Goal: Task Accomplishment & Management: Use online tool/utility

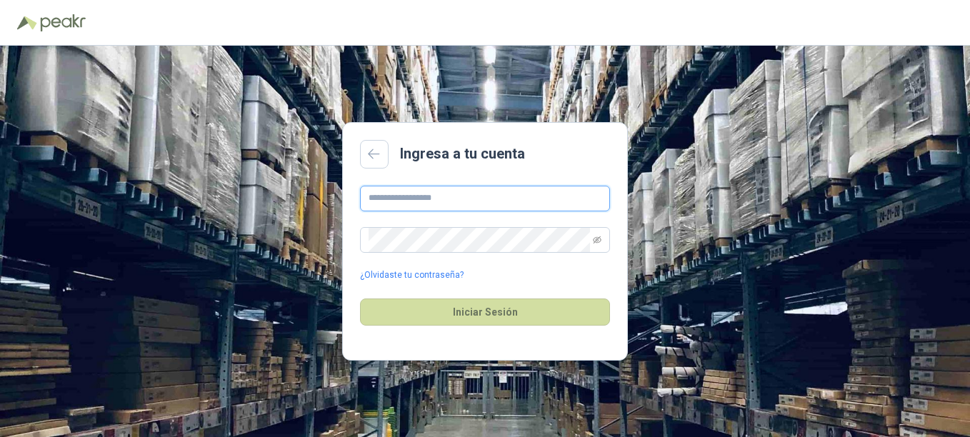
click at [424, 198] on input "text" at bounding box center [485, 199] width 250 height 26
type input "**********"
click at [360, 299] on button "Iniciar Sesión" at bounding box center [485, 312] width 250 height 27
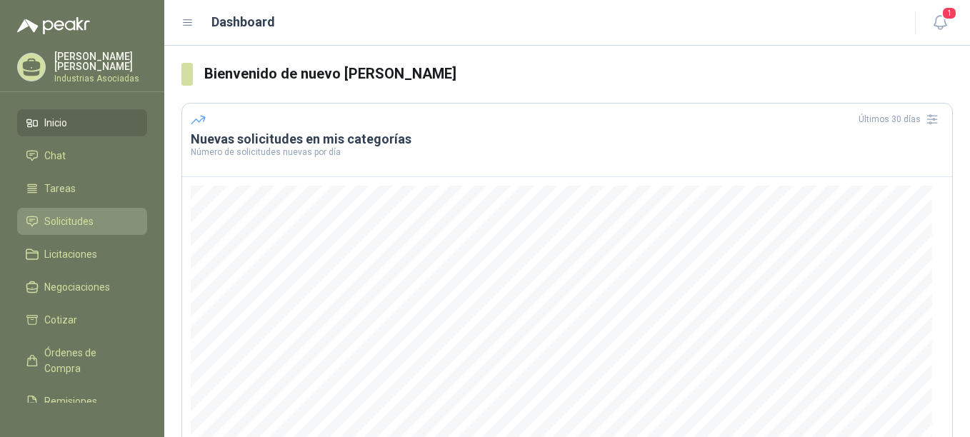
click at [89, 218] on span "Solicitudes" at bounding box center [68, 222] width 49 height 16
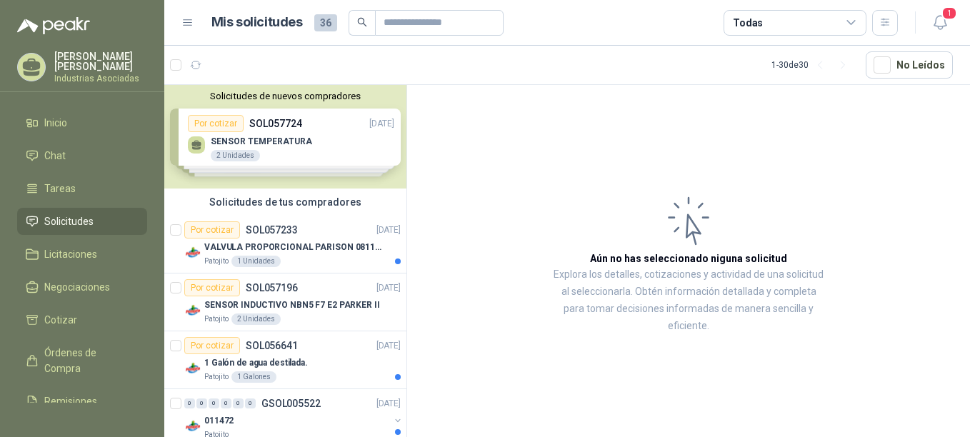
click at [281, 133] on div "Solicitudes de nuevos compradores Por cotizar SOL057724 [DATE] SENSOR TEMPERATU…" at bounding box center [285, 137] width 242 height 104
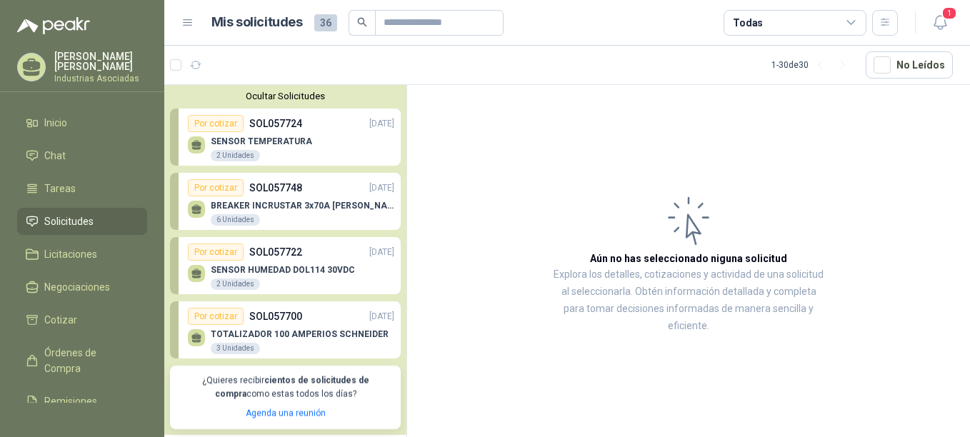
click at [229, 152] on div "2 Unidades" at bounding box center [235, 155] width 49 height 11
click at [217, 132] on div "Por cotizar" at bounding box center [216, 123] width 56 height 17
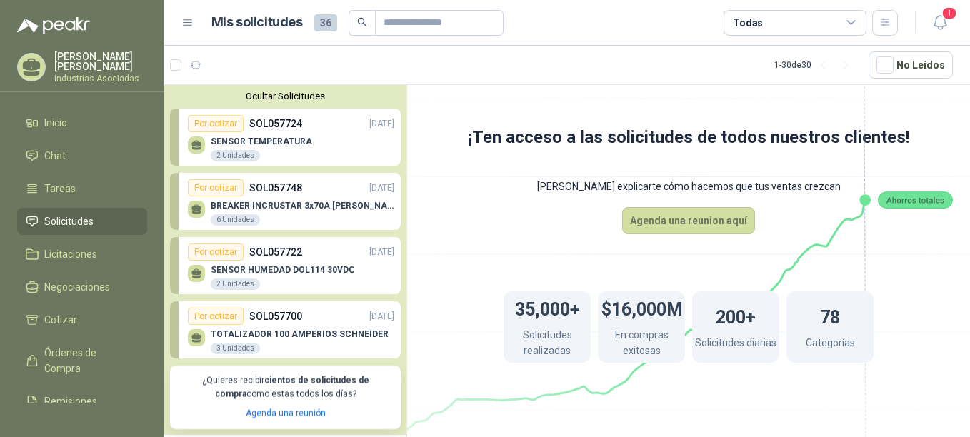
click at [216, 124] on div "Por cotizar" at bounding box center [216, 123] width 56 height 17
click at [249, 129] on p "SOL057724" at bounding box center [275, 124] width 53 height 16
click at [219, 157] on div "2 Unidades" at bounding box center [235, 155] width 49 height 11
click at [212, 187] on div "Por cotizar" at bounding box center [216, 187] width 56 height 17
click at [264, 130] on p "SOL057724" at bounding box center [275, 124] width 53 height 16
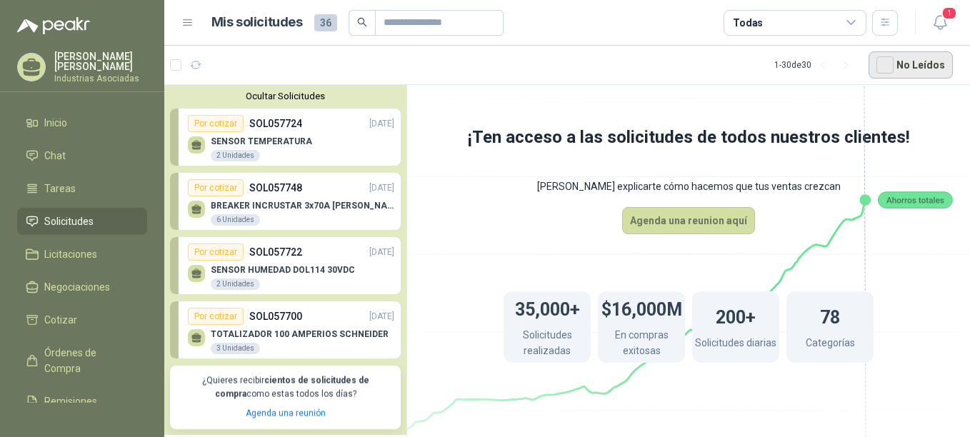
click at [733, 63] on button "No Leídos" at bounding box center [911, 64] width 84 height 27
click at [733, 69] on button "No Leídos" at bounding box center [911, 64] width 84 height 27
click at [733, 19] on span "1" at bounding box center [950, 13] width 16 height 14
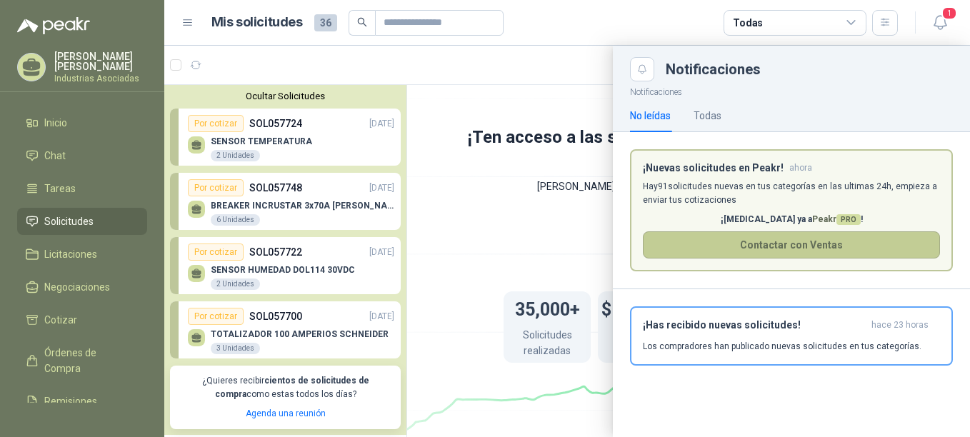
click at [733, 244] on button "Contactar con Ventas" at bounding box center [791, 245] width 297 height 27
click at [287, 303] on div at bounding box center [567, 242] width 806 height 392
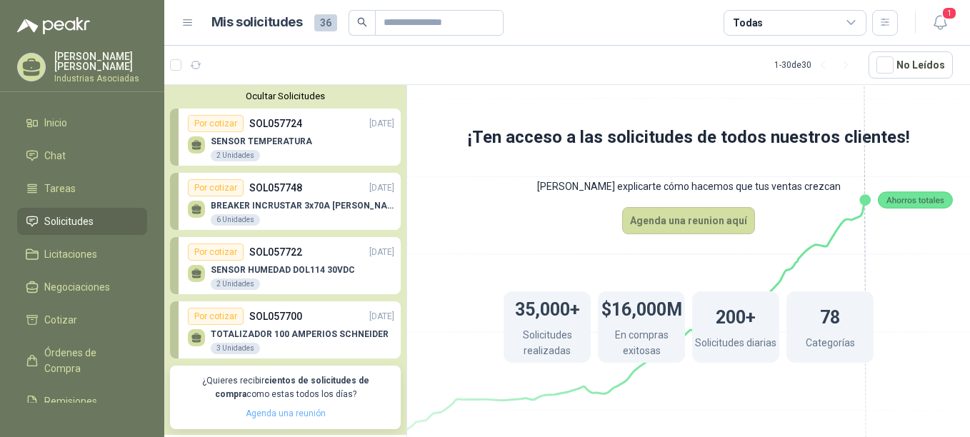
click at [287, 303] on link "Agenda una reunión" at bounding box center [286, 414] width 80 height 10
click at [303, 197] on div "Por cotizar SOL057748 [DATE]" at bounding box center [291, 187] width 207 height 17
click at [66, 125] on span "Inicio" at bounding box center [55, 123] width 23 height 16
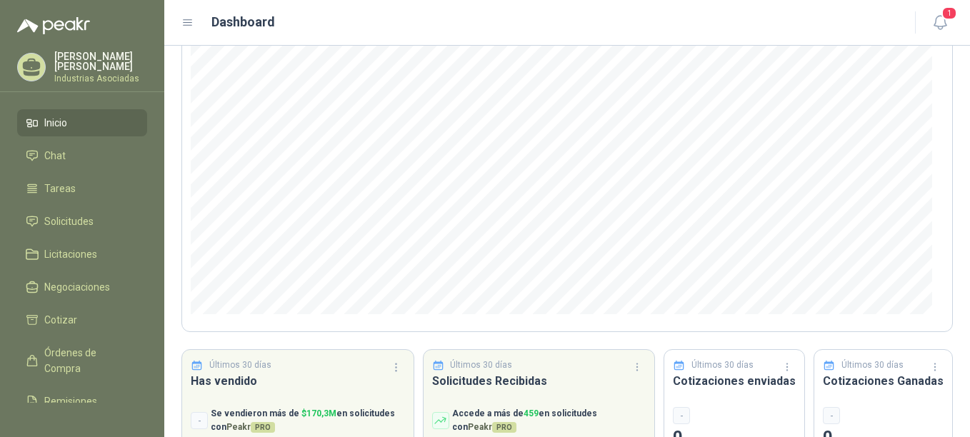
scroll to position [207, 0]
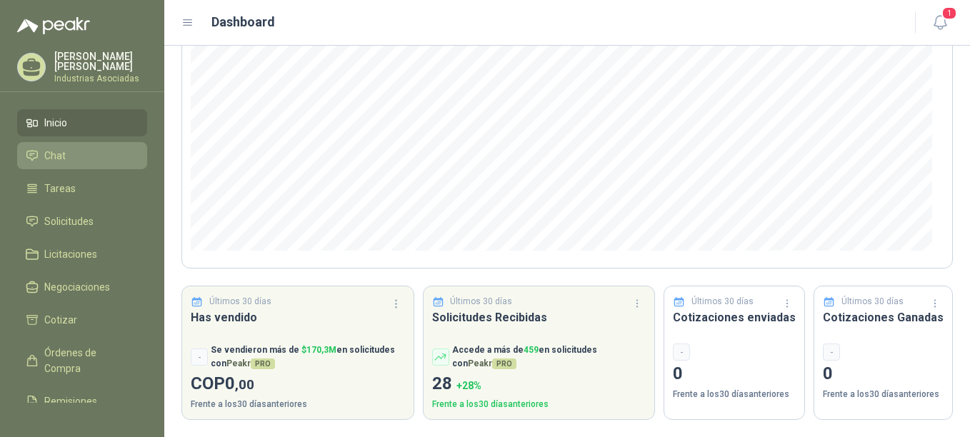
click at [58, 155] on span "Chat" at bounding box center [54, 156] width 21 height 16
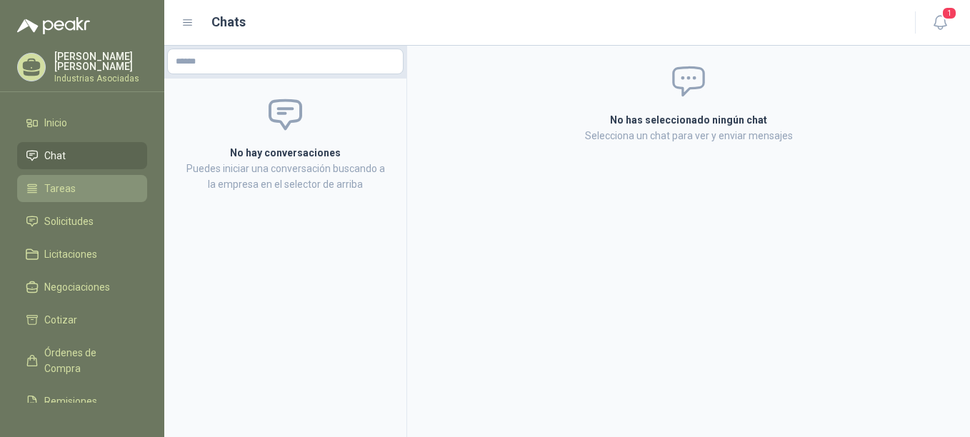
click at [85, 192] on li "Tareas" at bounding box center [82, 189] width 113 height 16
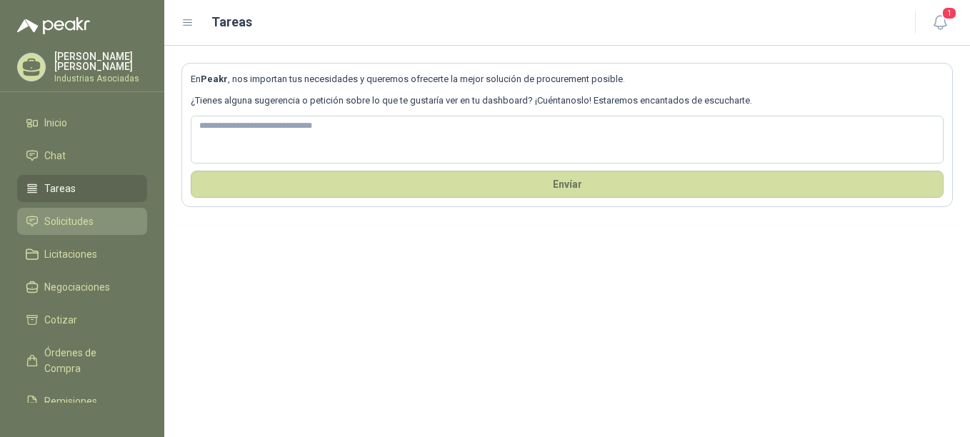
click at [87, 218] on span "Solicitudes" at bounding box center [68, 222] width 49 height 16
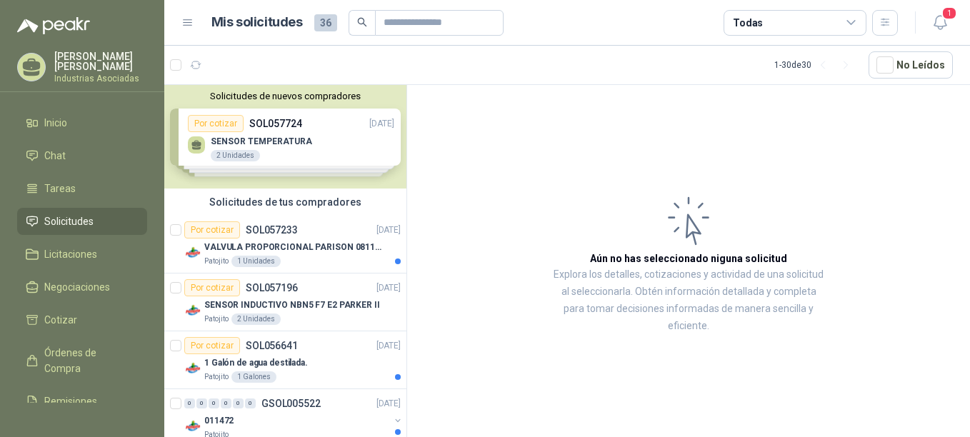
click at [195, 130] on div "Solicitudes de nuevos compradores Por cotizar SOL057724 [DATE] SENSOR TEMPERATU…" at bounding box center [285, 137] width 242 height 104
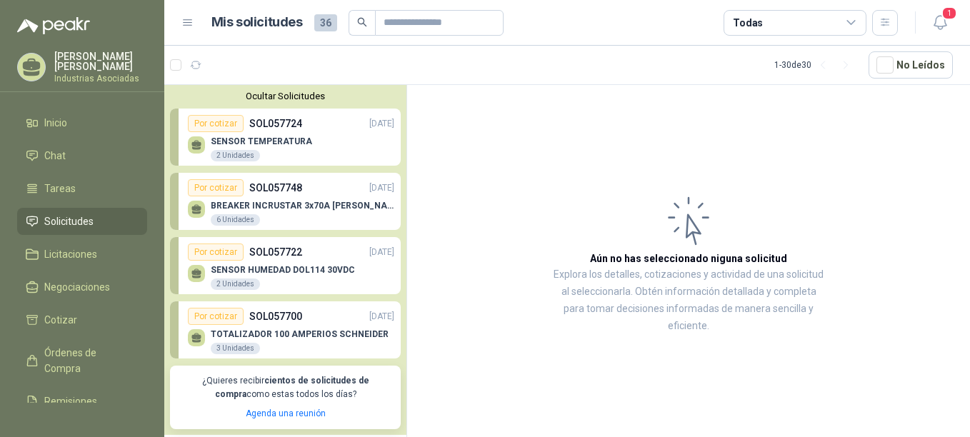
click at [254, 149] on div "SENSOR TEMPERATURA 2 Unidades" at bounding box center [261, 149] width 101 height 26
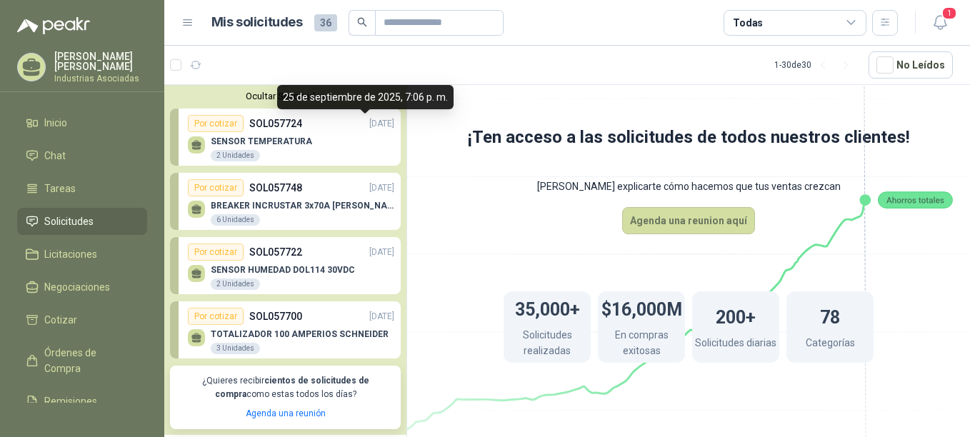
click at [369, 123] on p "[DATE]" at bounding box center [381, 124] width 25 height 14
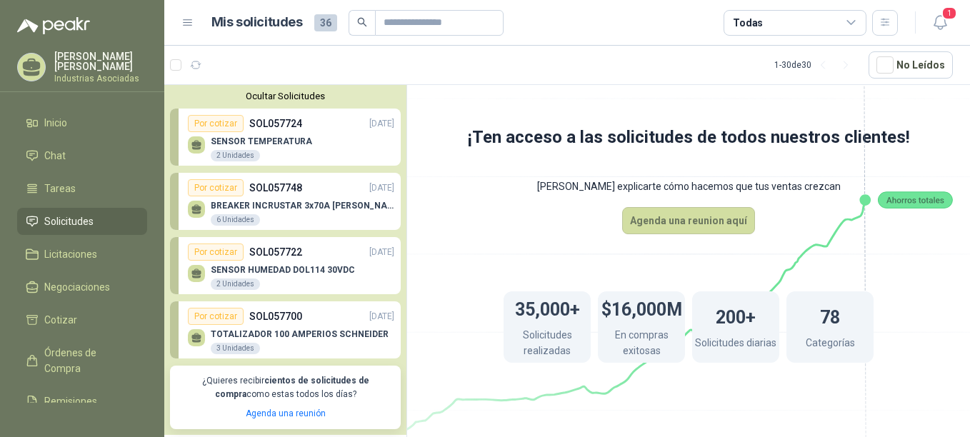
click at [350, 139] on div "SENSOR TEMPERATURA 2 Unidades" at bounding box center [291, 147] width 207 height 30
click at [311, 190] on div "Por cotizar SOL057748 [DATE]" at bounding box center [291, 187] width 207 height 17
click at [229, 67] on icon "button" at bounding box center [231, 65] width 12 height 12
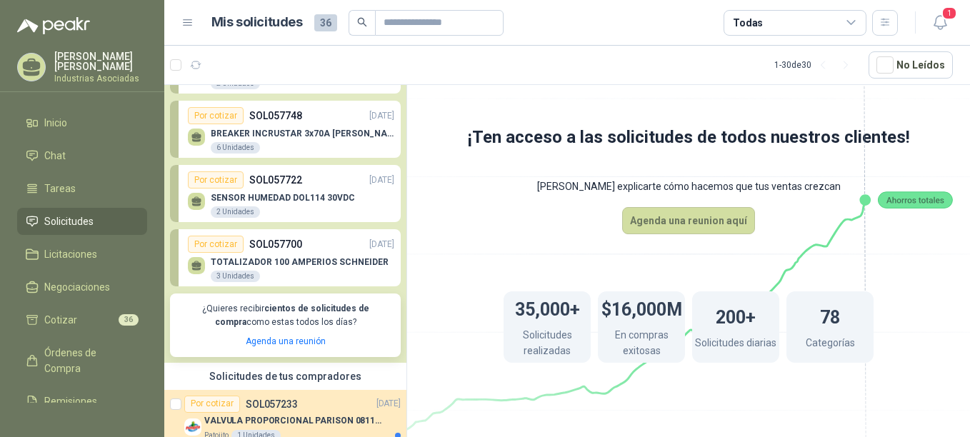
scroll to position [357, 0]
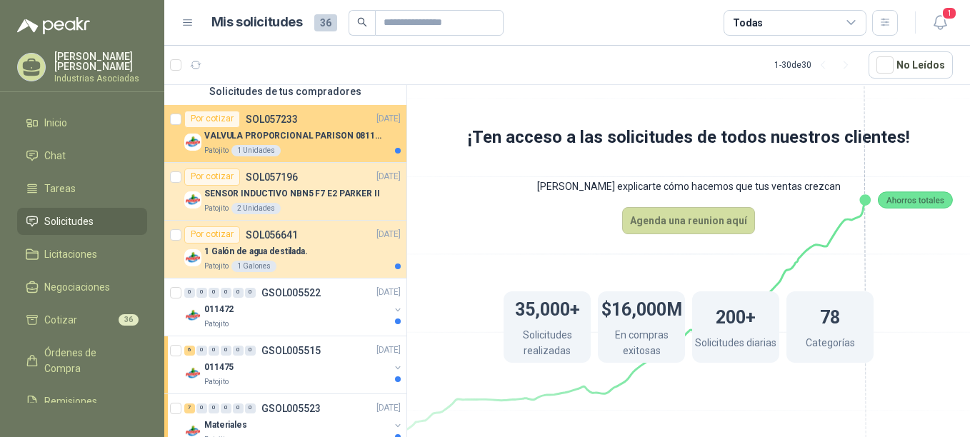
click at [259, 127] on div "Por cotizar SOL057233" at bounding box center [241, 119] width 114 height 17
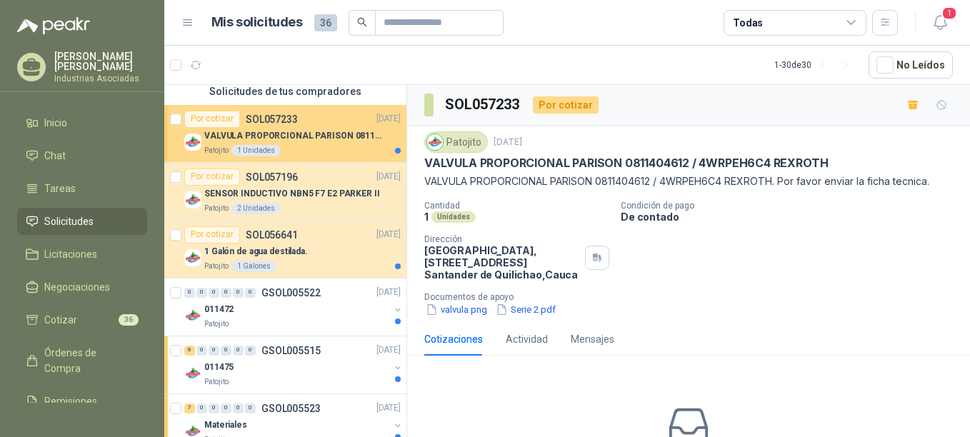
click at [202, 120] on div "Por cotizar" at bounding box center [212, 119] width 56 height 17
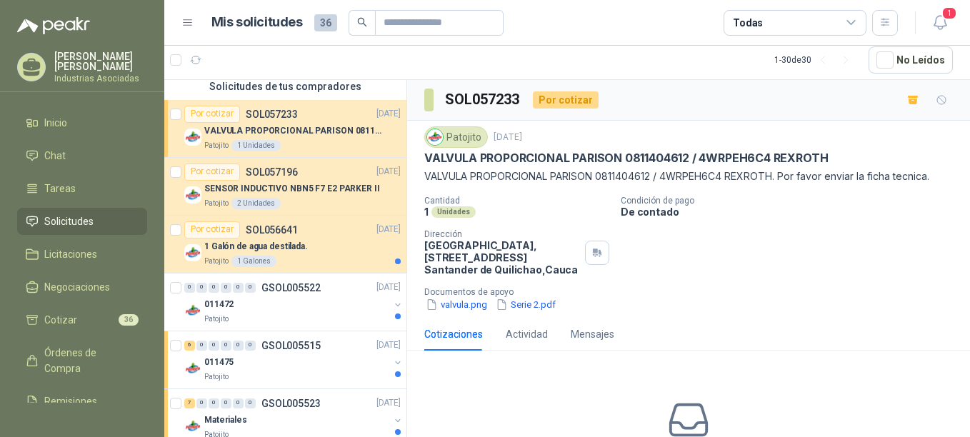
click at [733, 282] on div "Cantidad 1 Unidades Condición de pago De contado Dirección [GEOGRAPHIC_DATA], […" at bounding box center [688, 254] width 529 height 116
click at [450, 303] on button "valvula.png" at bounding box center [456, 304] width 64 height 15
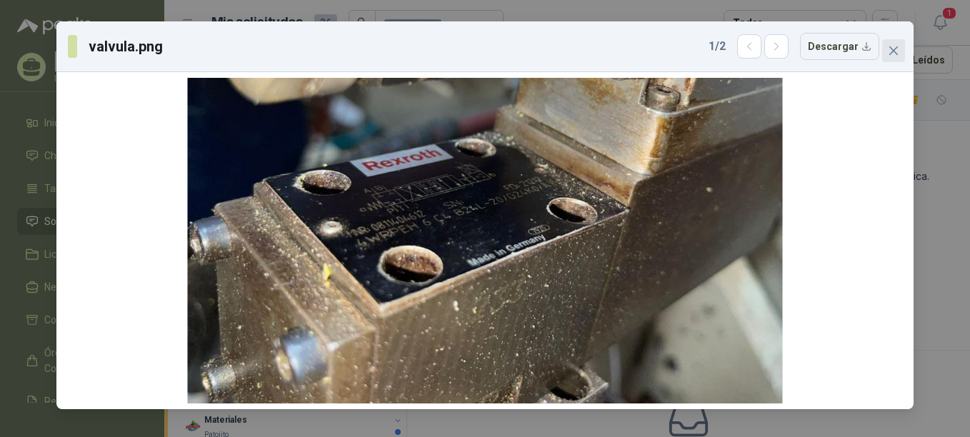
click at [733, 51] on icon "close" at bounding box center [894, 50] width 9 height 9
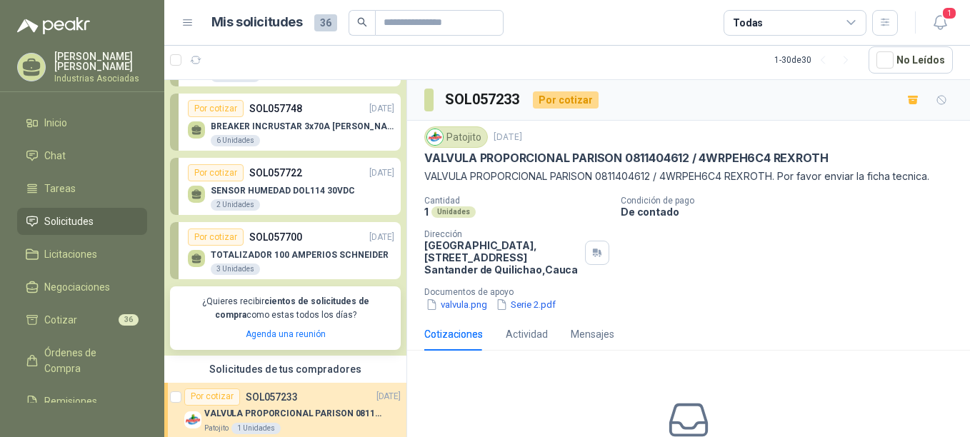
scroll to position [71, 0]
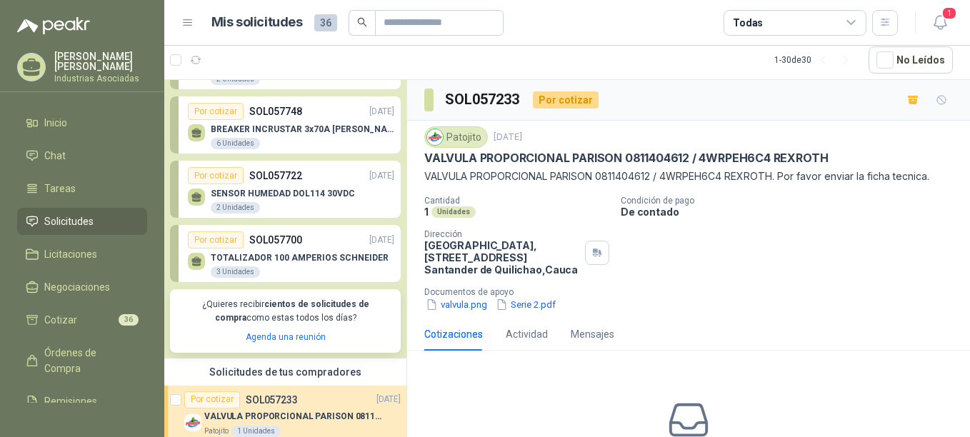
click at [237, 139] on div "6 Unidades" at bounding box center [235, 143] width 49 height 11
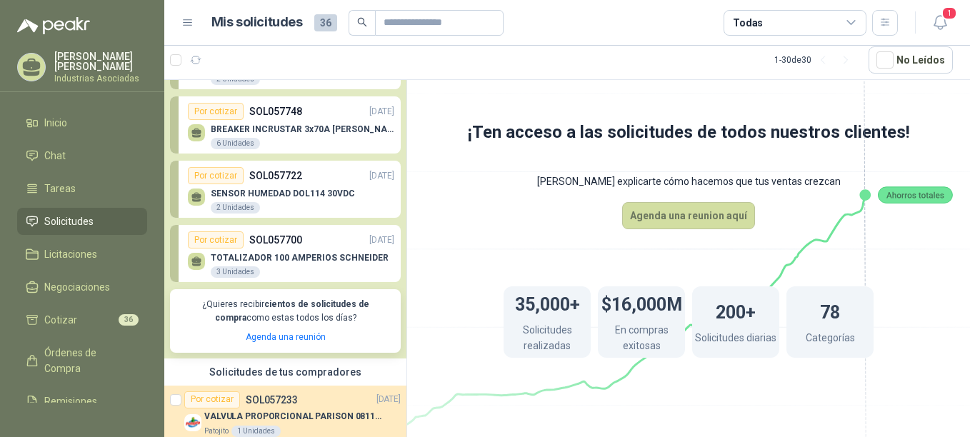
click at [239, 117] on div "Por cotizar" at bounding box center [216, 111] width 56 height 17
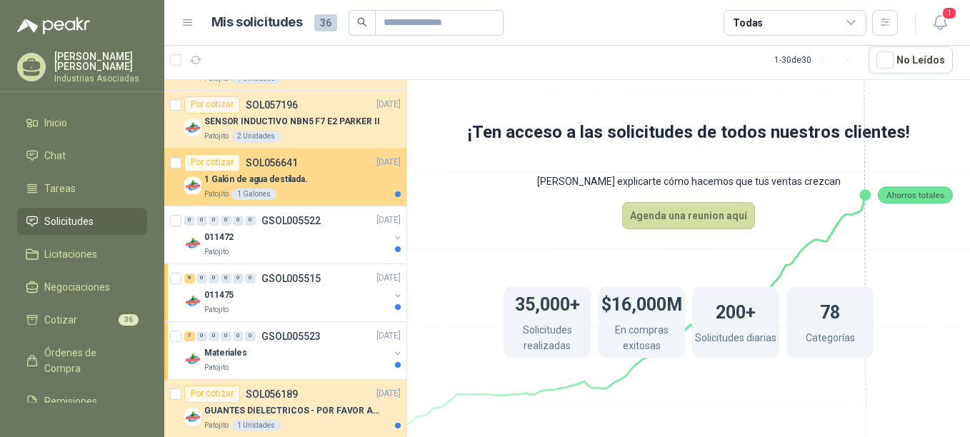
scroll to position [429, 0]
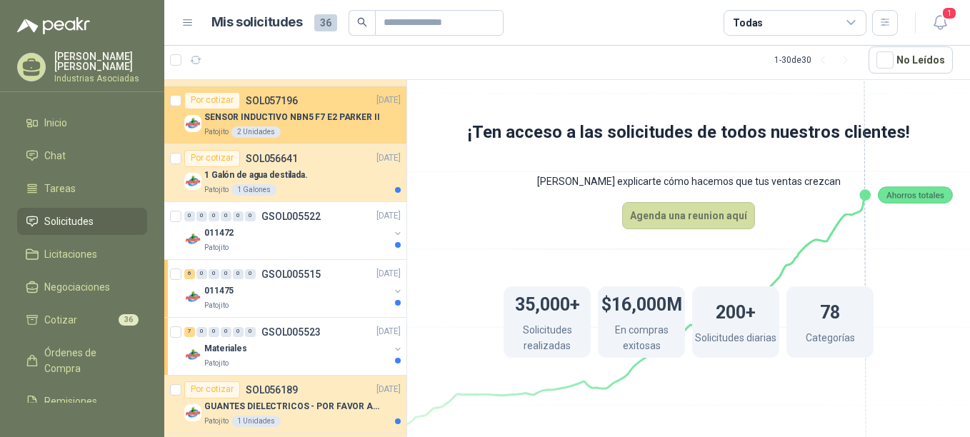
click at [255, 116] on p "SENSOR INDUCTIVO NBN5 F7 E2 PARKER II" at bounding box center [292, 118] width 176 height 14
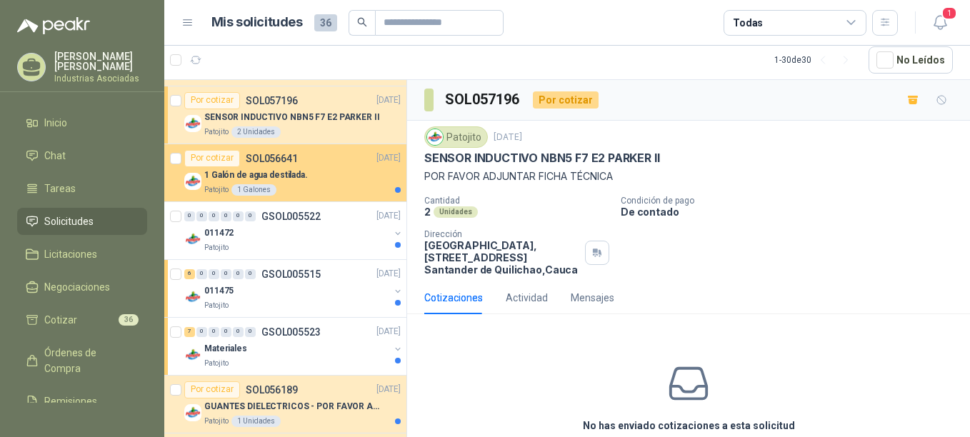
click at [239, 177] on p "1 Galón de agua destilada." at bounding box center [256, 176] width 104 height 14
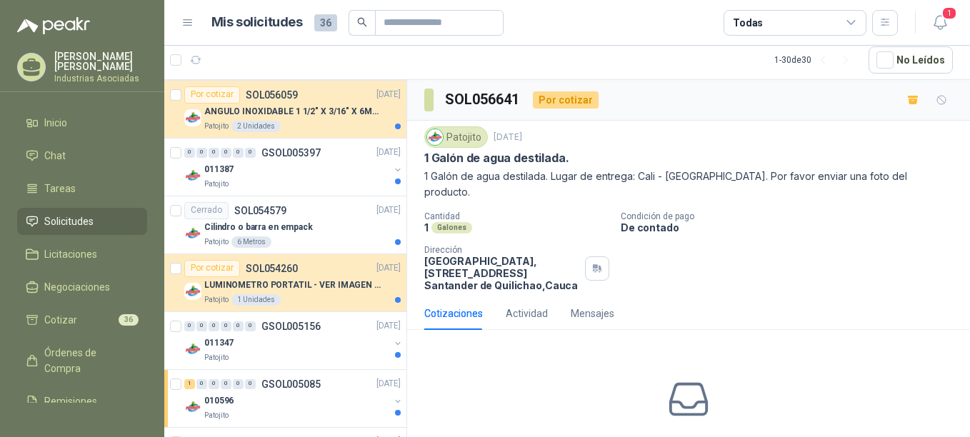
scroll to position [1072, 0]
click at [267, 213] on p "SOL054579" at bounding box center [260, 210] width 52 height 10
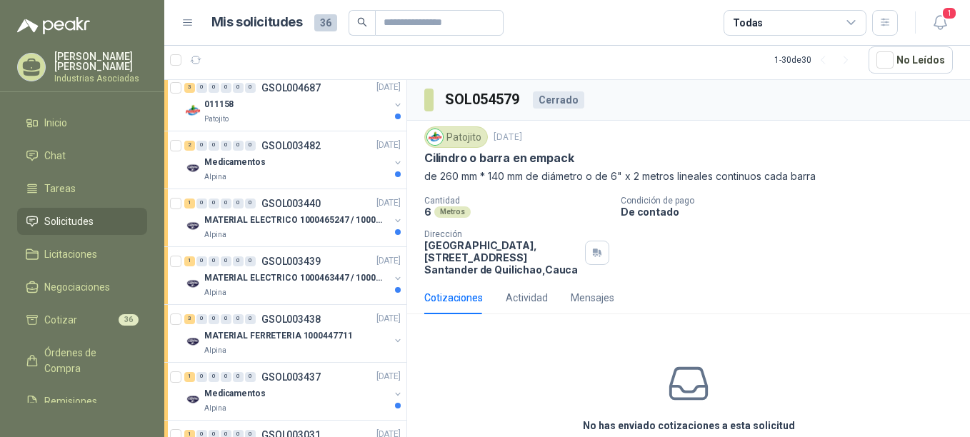
scroll to position [1646, 0]
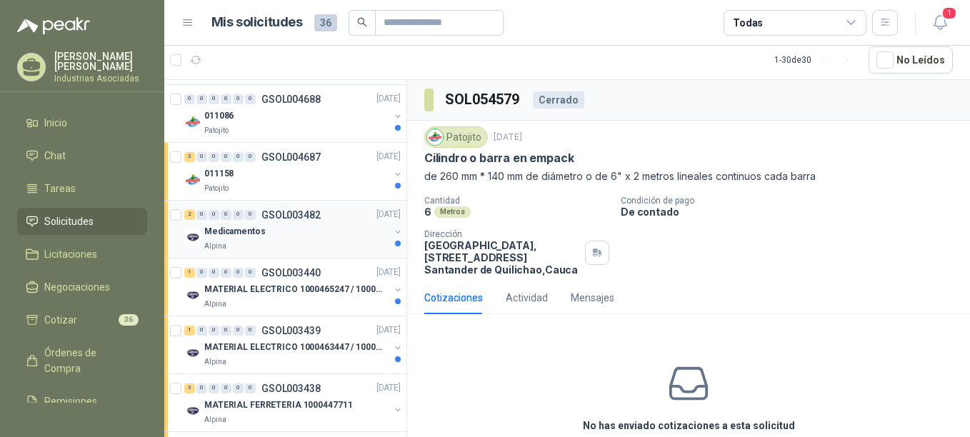
click at [247, 222] on div "2 0 0 0 0 0 GSOL003482 [DATE]" at bounding box center [293, 215] width 219 height 17
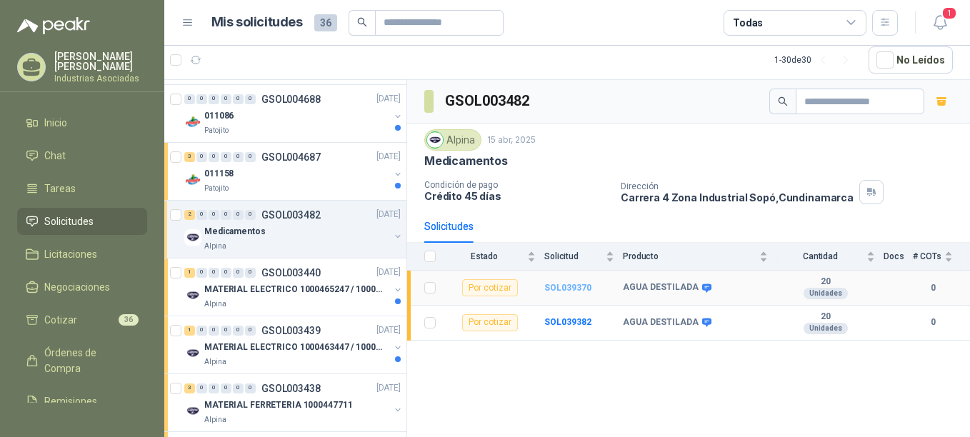
click at [547, 283] on b "SOL039370" at bounding box center [567, 288] width 47 height 10
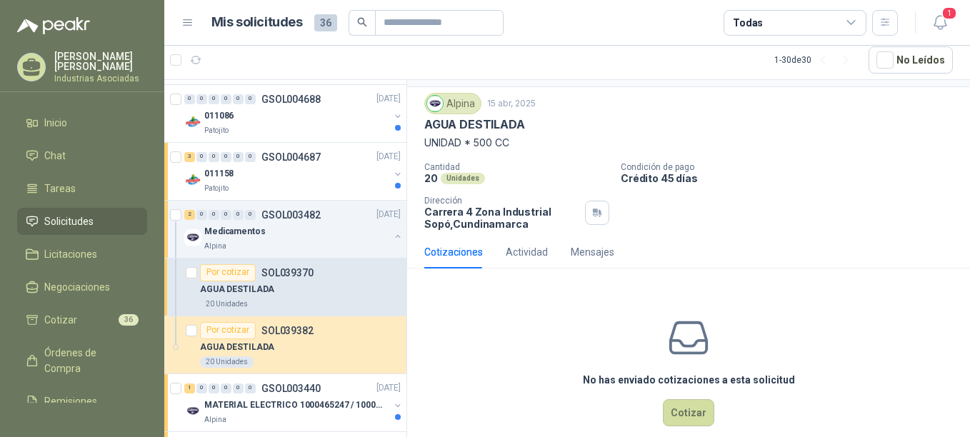
scroll to position [59, 0]
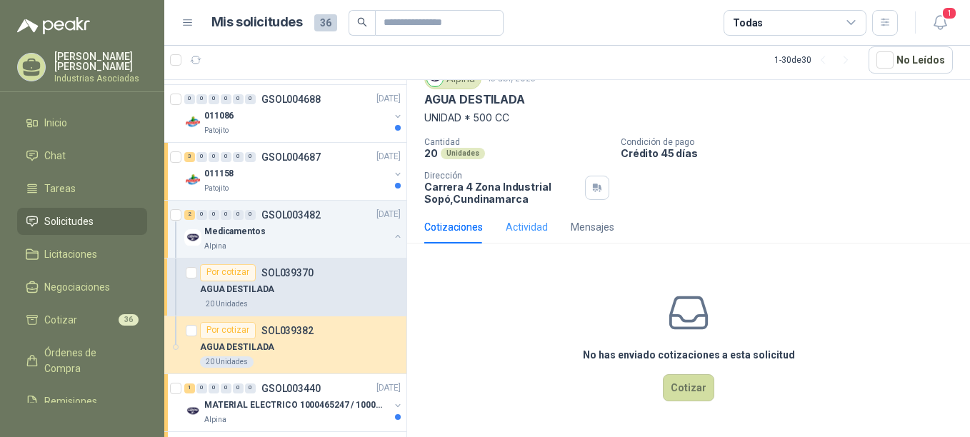
click at [525, 217] on div "Actividad" at bounding box center [527, 227] width 42 height 33
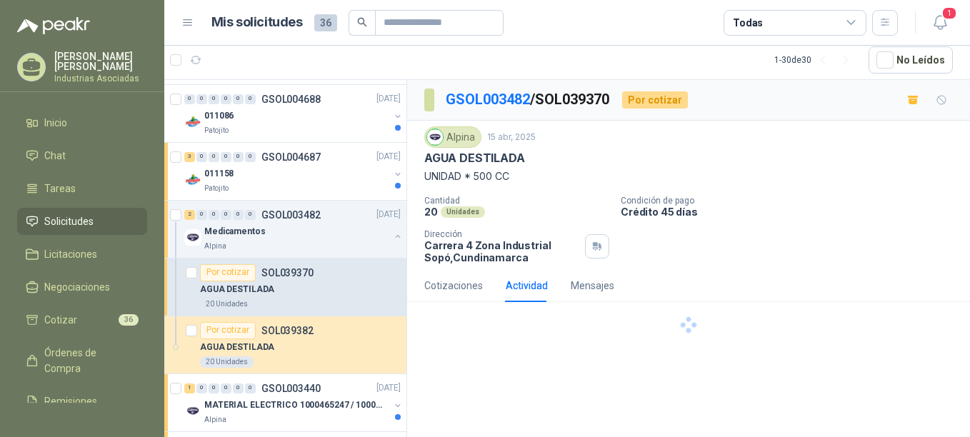
scroll to position [0, 0]
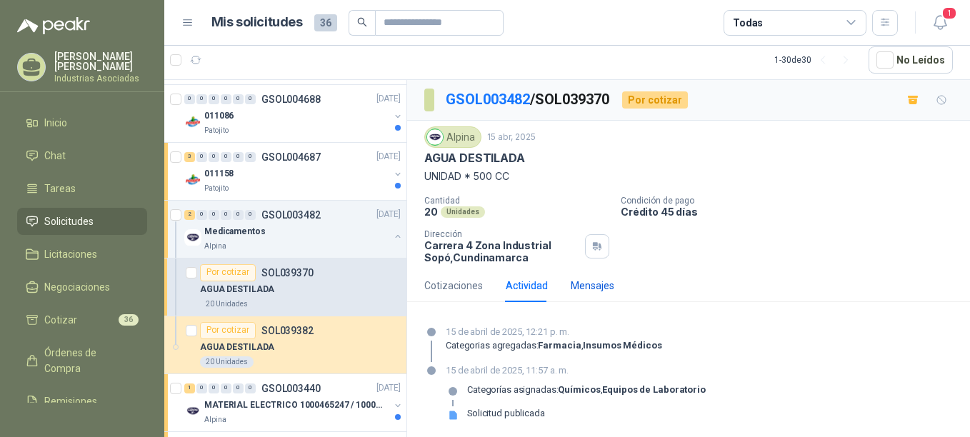
click at [596, 291] on div "Mensajes" at bounding box center [593, 286] width 44 height 16
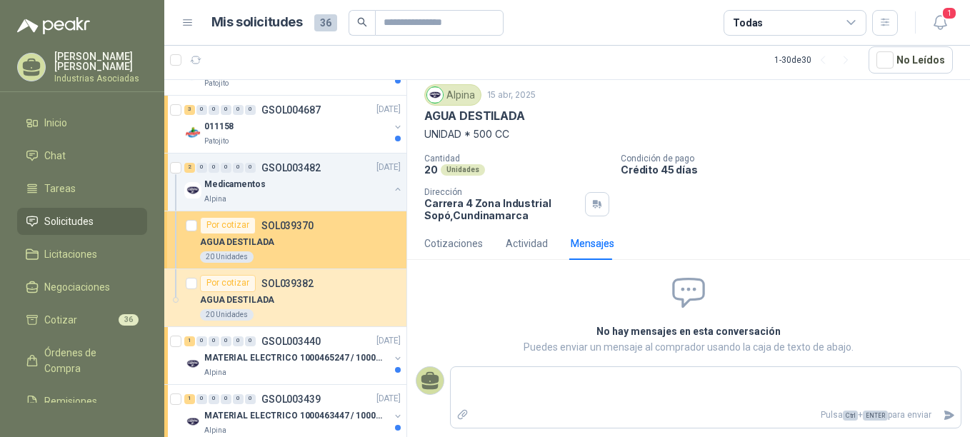
scroll to position [1717, 0]
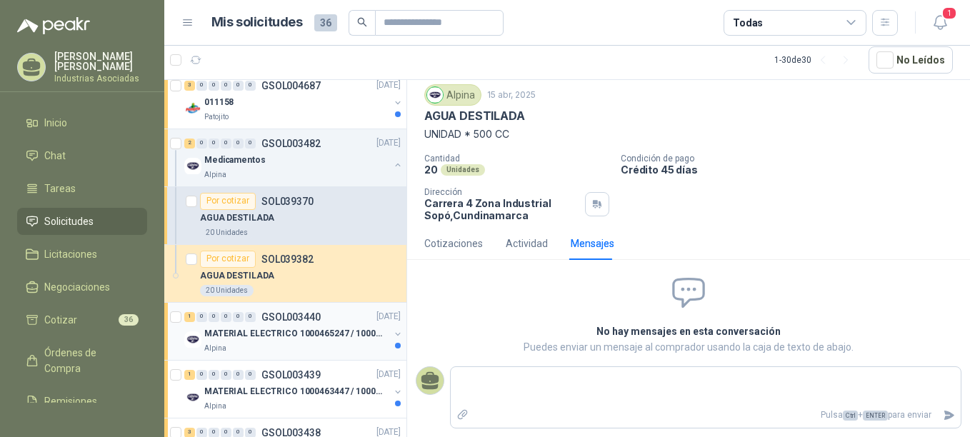
click at [247, 303] on p "MATERIAL ELECTRICO 1000465247 / 1000466995" at bounding box center [293, 334] width 178 height 14
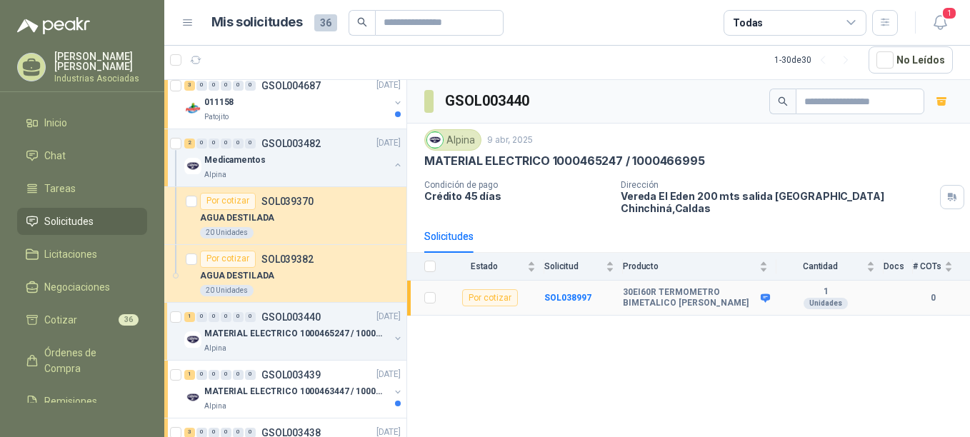
click at [489, 289] on div "Por cotizar" at bounding box center [490, 297] width 56 height 17
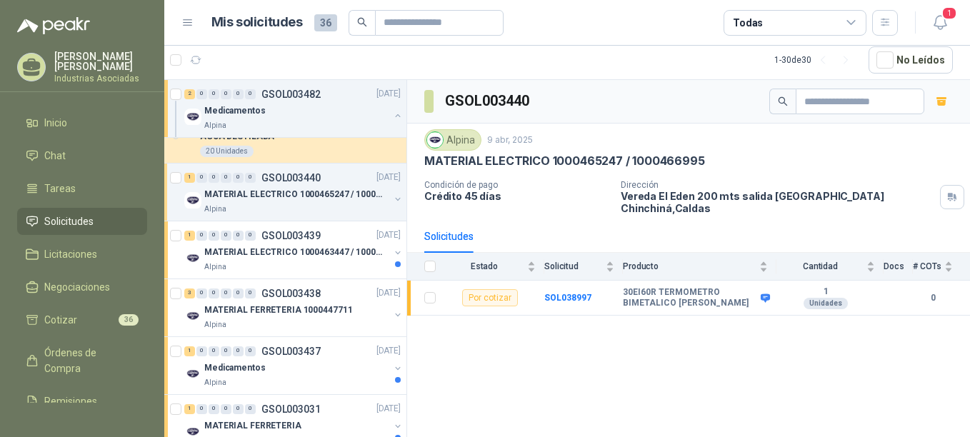
scroll to position [1860, 0]
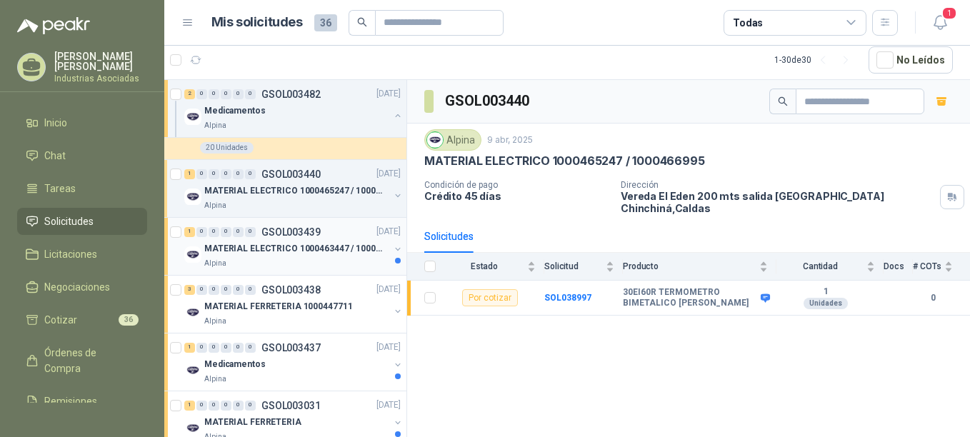
click at [287, 258] on div "Alpina" at bounding box center [296, 263] width 185 height 11
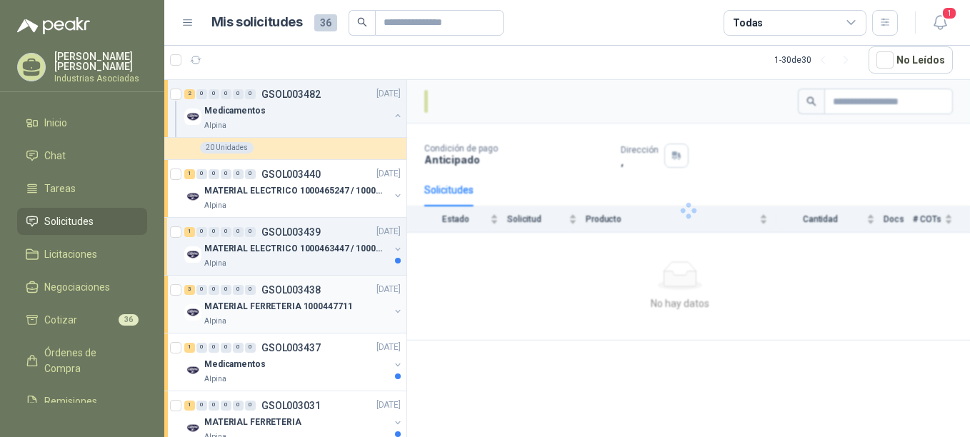
click at [290, 294] on p "GSOL003438" at bounding box center [291, 290] width 59 height 10
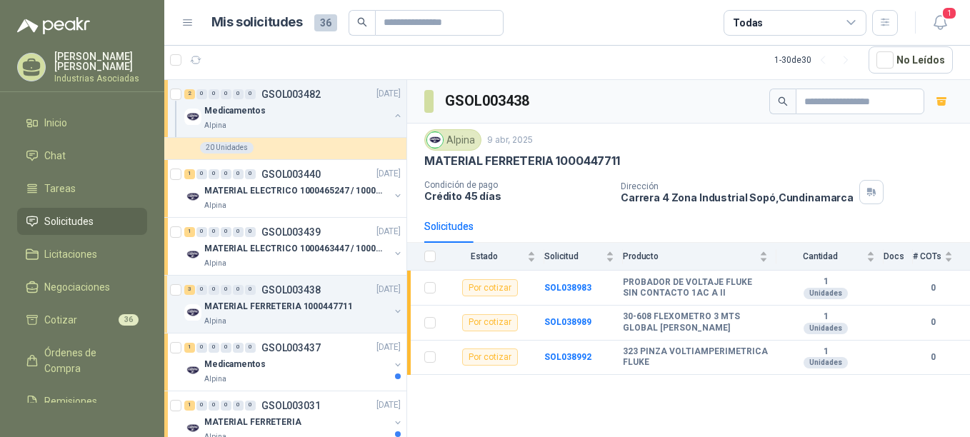
scroll to position [1904, 0]
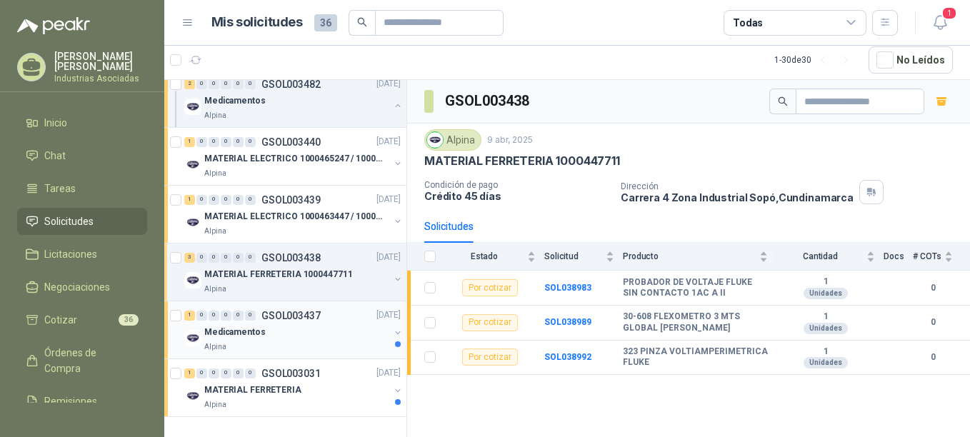
click at [268, 303] on p "GSOL003437" at bounding box center [291, 316] width 59 height 10
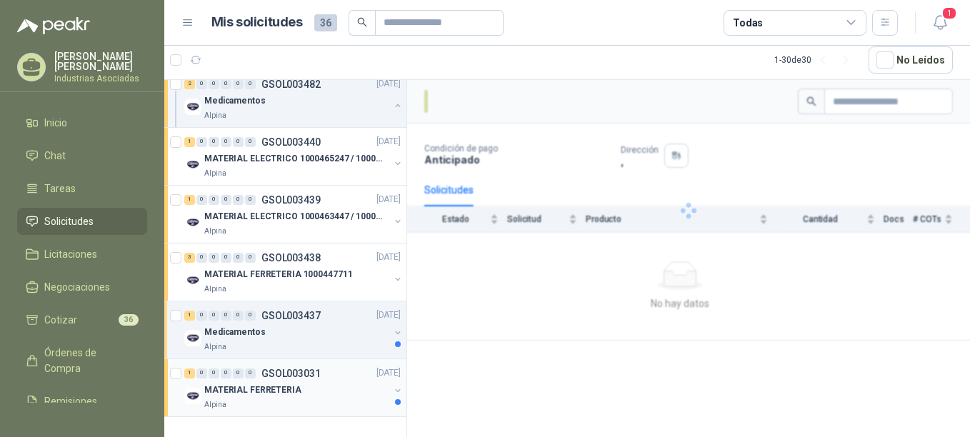
click at [249, 303] on p "MATERIAL FERRETERIA" at bounding box center [252, 391] width 97 height 14
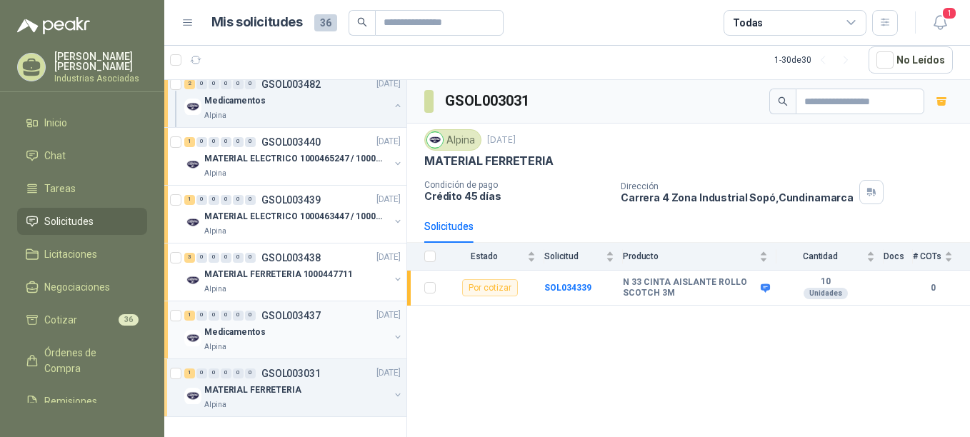
click at [274, 303] on div "Alpina" at bounding box center [296, 347] width 185 height 11
click at [307, 303] on div "MATERIAL FERRETERIA" at bounding box center [296, 390] width 185 height 17
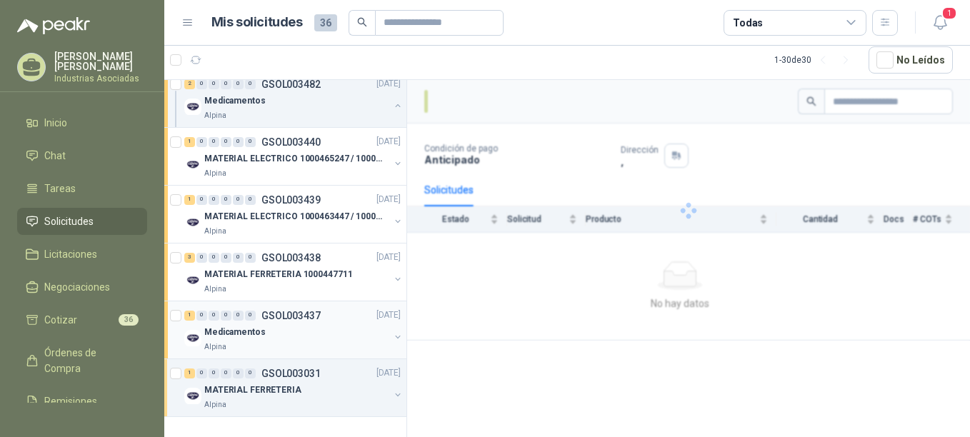
click at [299, 303] on div "Medicamentos" at bounding box center [296, 332] width 185 height 17
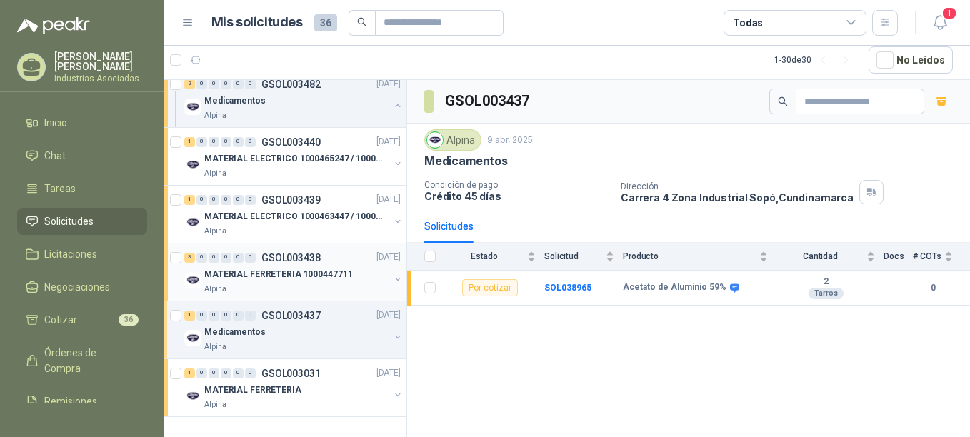
click at [304, 271] on div "MATERIAL FERRETERIA 1000447711" at bounding box center [296, 275] width 185 height 17
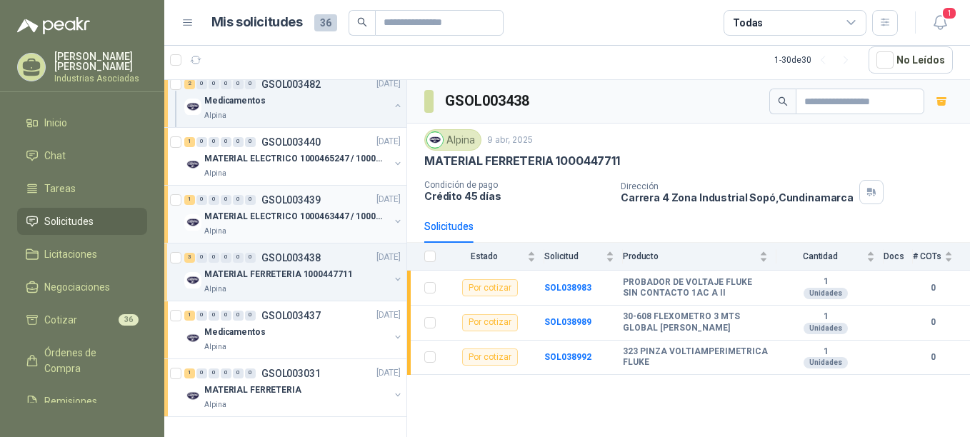
click at [294, 226] on div "Alpina" at bounding box center [296, 231] width 185 height 11
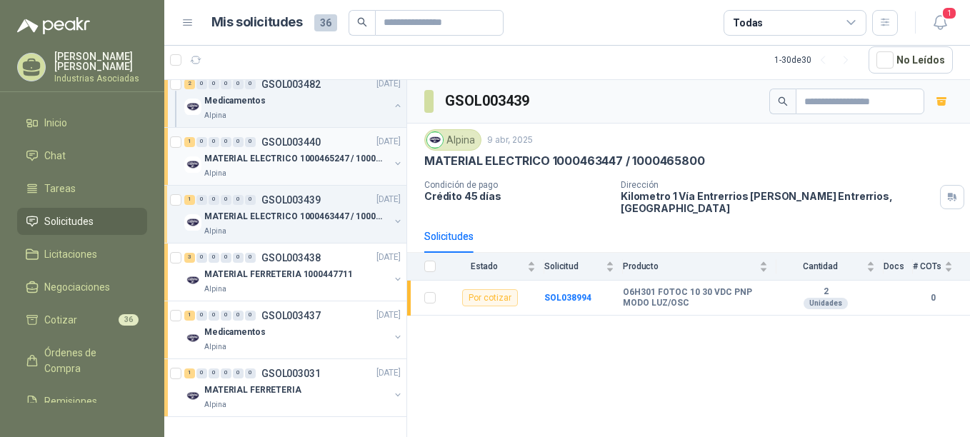
click at [278, 152] on p "MATERIAL ELECTRICO 1000465247 / 1000466995" at bounding box center [293, 159] width 178 height 14
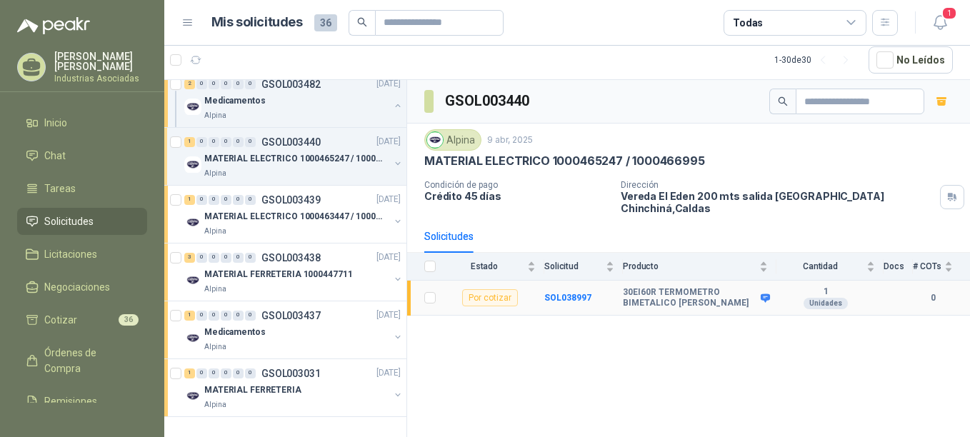
click at [484, 289] on div "Por cotizar" at bounding box center [490, 297] width 56 height 17
click at [426, 289] on td at bounding box center [425, 298] width 37 height 35
click at [250, 303] on div "Medicamentos" at bounding box center [296, 332] width 185 height 17
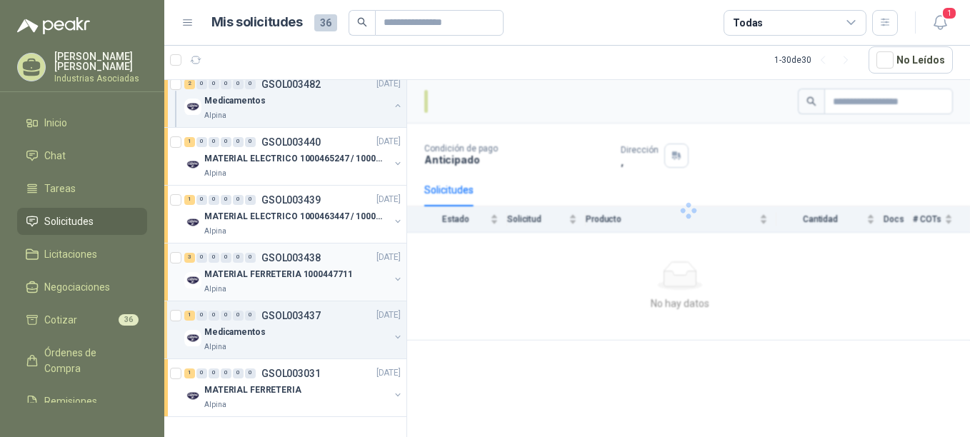
click at [270, 253] on p "GSOL003438" at bounding box center [291, 258] width 59 height 10
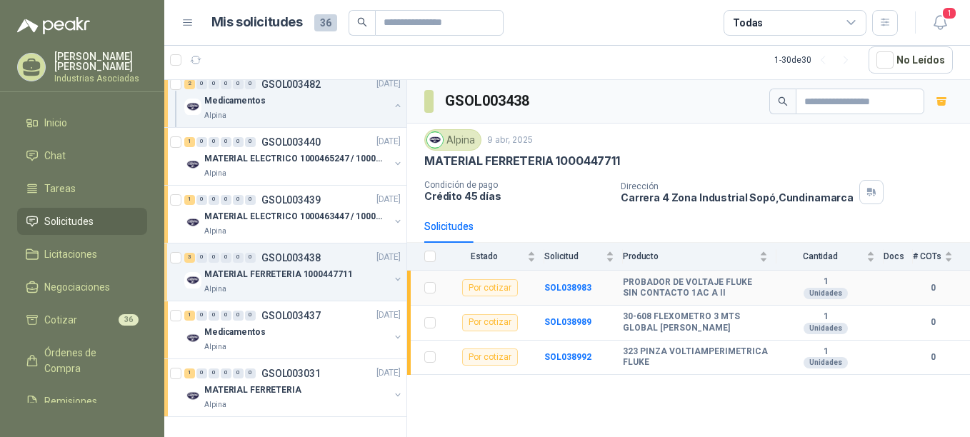
click at [499, 282] on div "Por cotizar" at bounding box center [490, 287] width 56 height 17
click at [596, 292] on td "SOL038983" at bounding box center [583, 288] width 79 height 35
click at [703, 292] on b "PROBADOR DE VOLTAJE FLUKE SIN CONTACTO 1AC A II" at bounding box center [695, 288] width 145 height 22
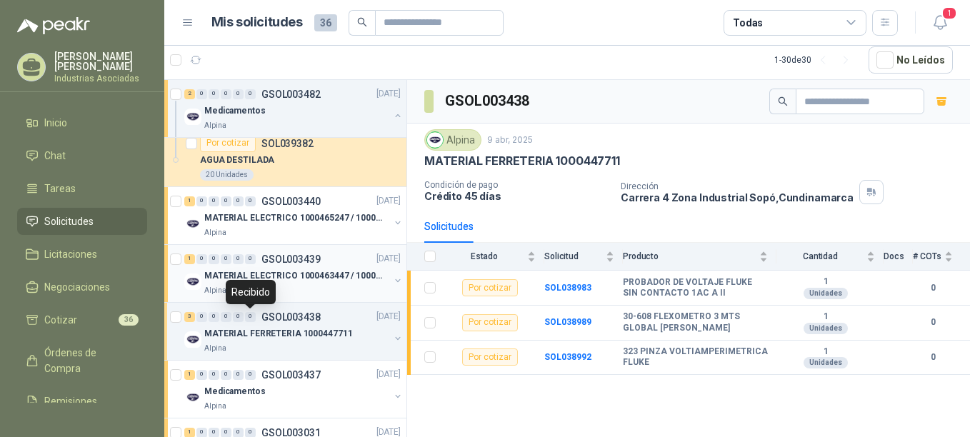
click at [266, 278] on p "MATERIAL ELECTRICO 1000463447 / 1000465800" at bounding box center [293, 276] width 178 height 14
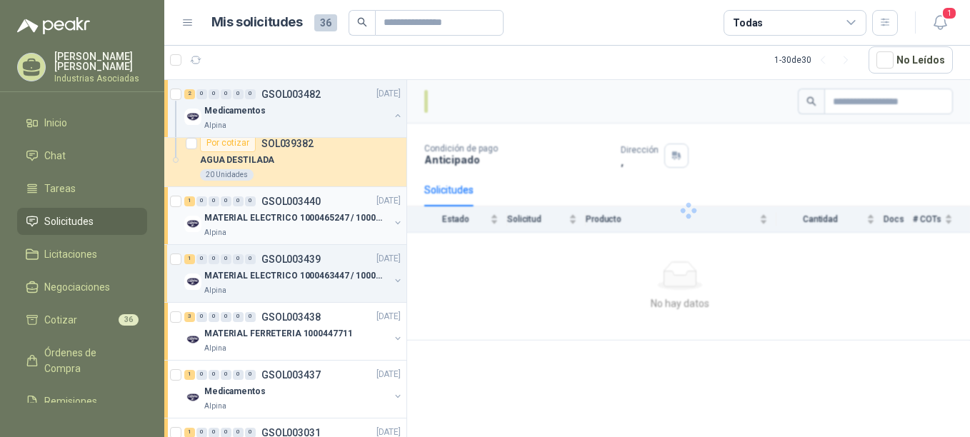
click at [265, 217] on p "MATERIAL ELECTRICO 1000465247 / 1000466995" at bounding box center [293, 219] width 178 height 14
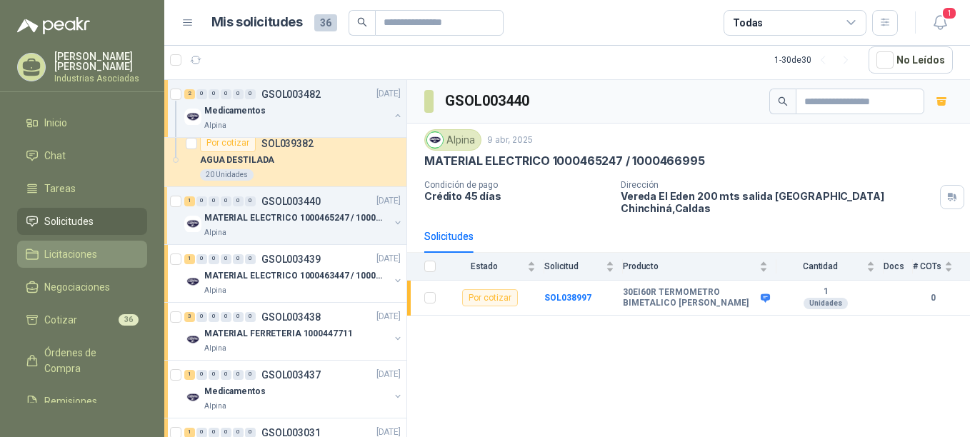
click at [107, 256] on li "Licitaciones" at bounding box center [82, 255] width 113 height 16
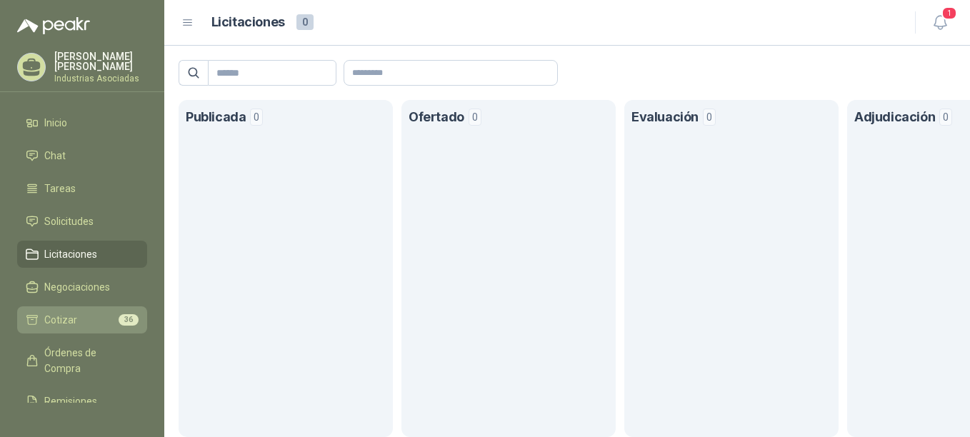
click at [76, 303] on li "Cotizar 36" at bounding box center [82, 320] width 113 height 16
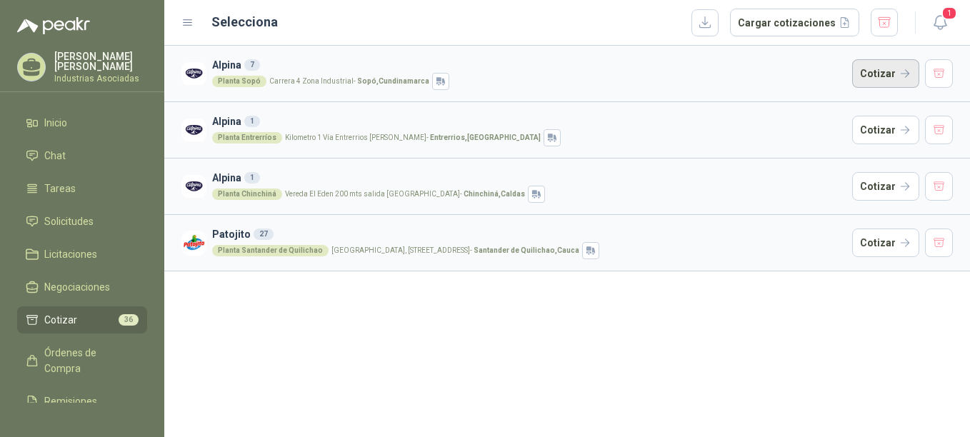
click at [733, 79] on button "Cotizar" at bounding box center [885, 73] width 67 height 29
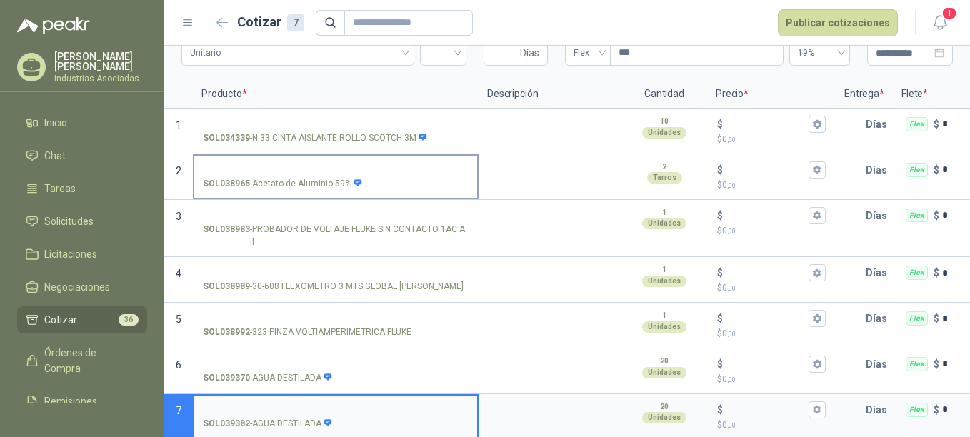
scroll to position [83, 0]
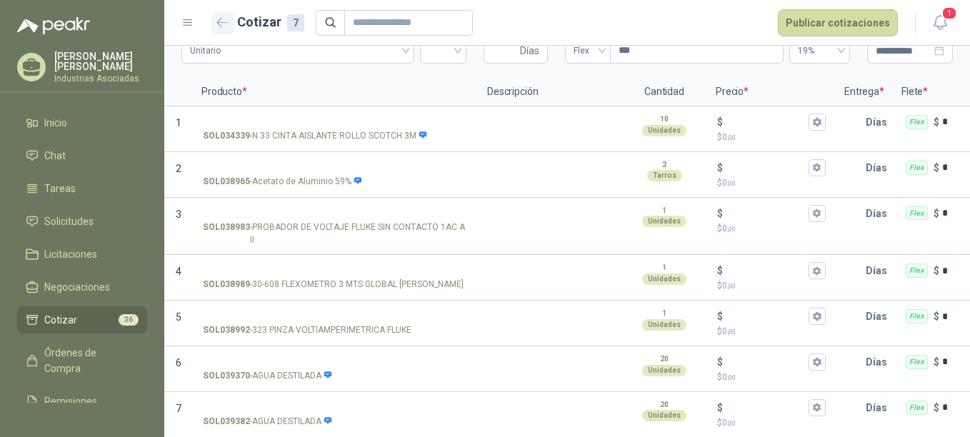
click at [227, 21] on icon "button" at bounding box center [223, 22] width 12 height 11
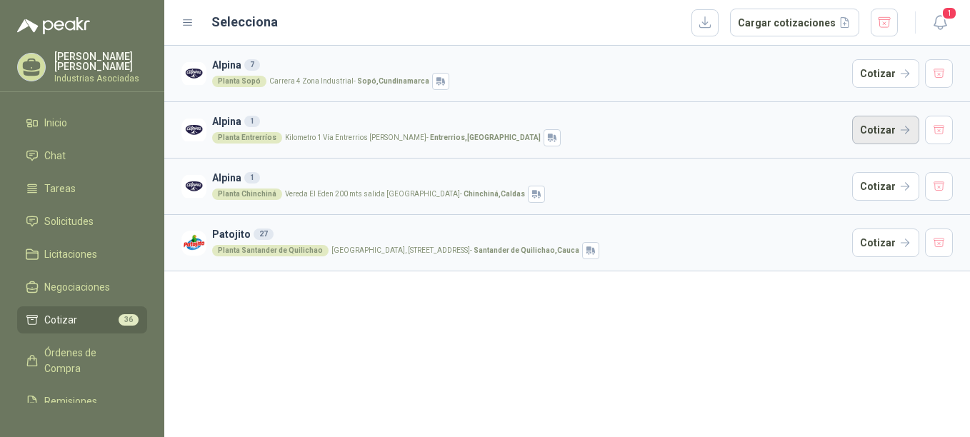
click at [733, 131] on button "Cotizar" at bounding box center [885, 130] width 67 height 29
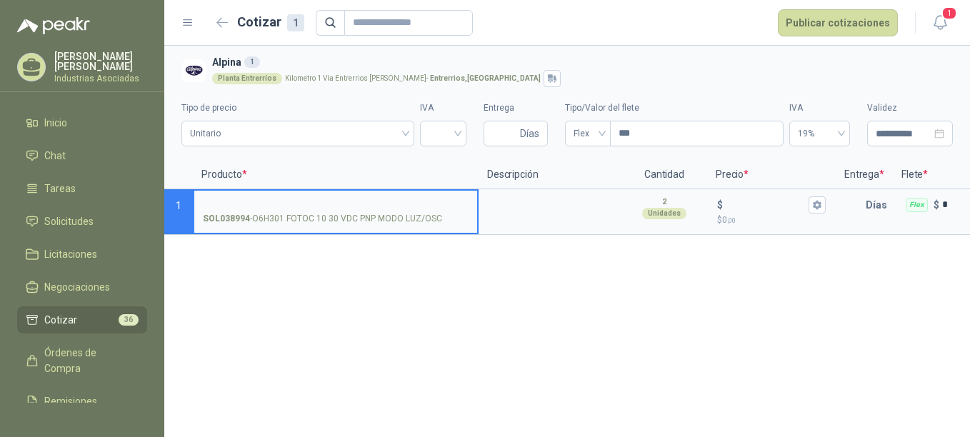
click at [424, 214] on p "SOL038994 - O6H301 FOTOC 10 30 VDC PNP MODO [PERSON_NAME]/OSC" at bounding box center [322, 219] width 239 height 14
click at [424, 211] on input "SOL038994 - O6H301 FOTOC 10 30 VDC PNP MODO [PERSON_NAME]/OSC" at bounding box center [336, 205] width 266 height 11
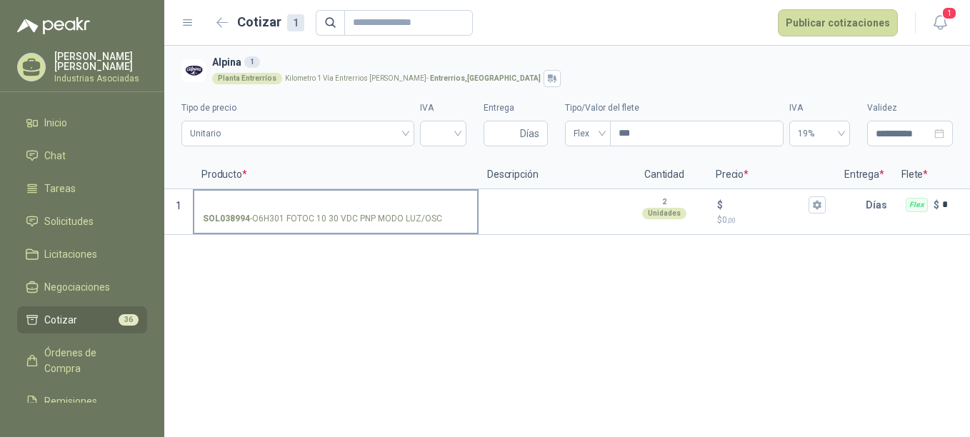
click at [360, 214] on p "SOL038994 - O6H301 FOTOC 10 30 VDC PNP MODO [PERSON_NAME]/OSC" at bounding box center [322, 219] width 239 height 14
click at [360, 211] on input "SOL038994 - O6H301 FOTOC 10 30 VDC PNP MODO [PERSON_NAME]/OSC" at bounding box center [336, 205] width 266 height 11
drag, startPoint x: 202, startPoint y: 212, endPoint x: 317, endPoint y: 227, distance: 116.6
click at [317, 227] on label "SOL038994 - O6H301 FOTOC 10 30 VDC PNP MODO [PERSON_NAME]/OSC" at bounding box center [335, 211] width 283 height 41
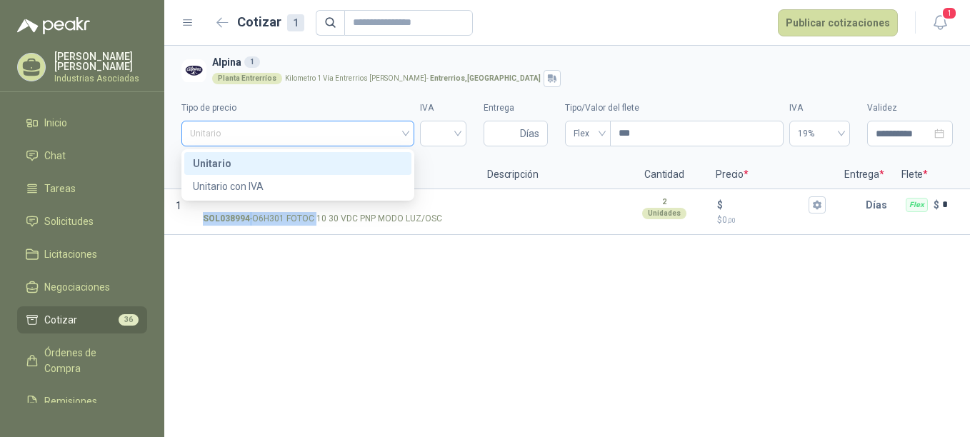
click at [372, 133] on span "Unitario" at bounding box center [298, 133] width 216 height 21
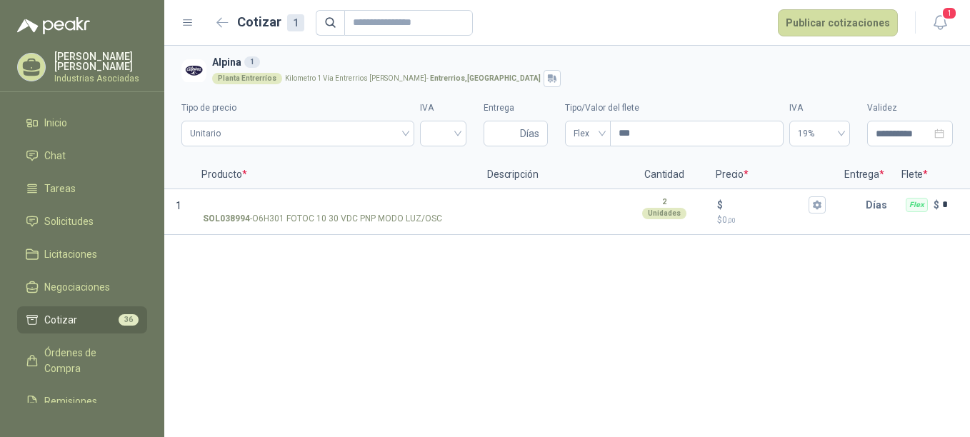
click at [630, 79] on div "Planta Entrerríos Kilometro 1 Vía Entrerrios [PERSON_NAME] - [GEOGRAPHIC_DATA] …" at bounding box center [579, 78] width 735 height 17
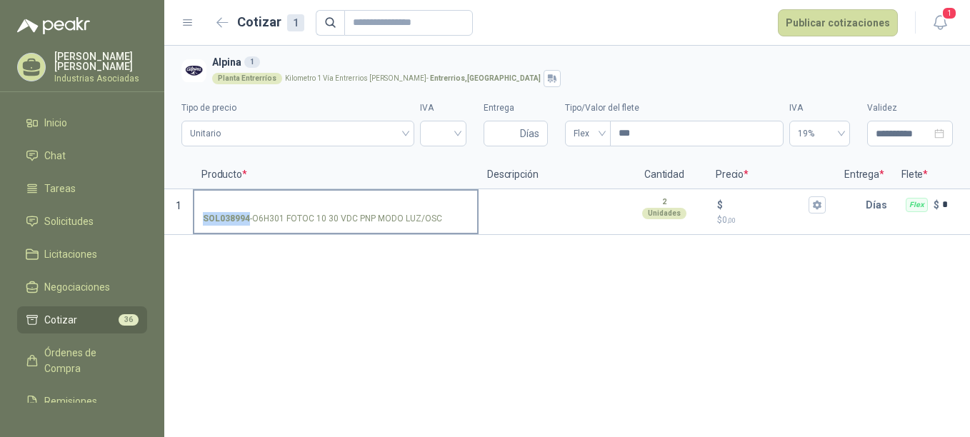
drag, startPoint x: 441, startPoint y: 218, endPoint x: 229, endPoint y: 129, distance: 230.0
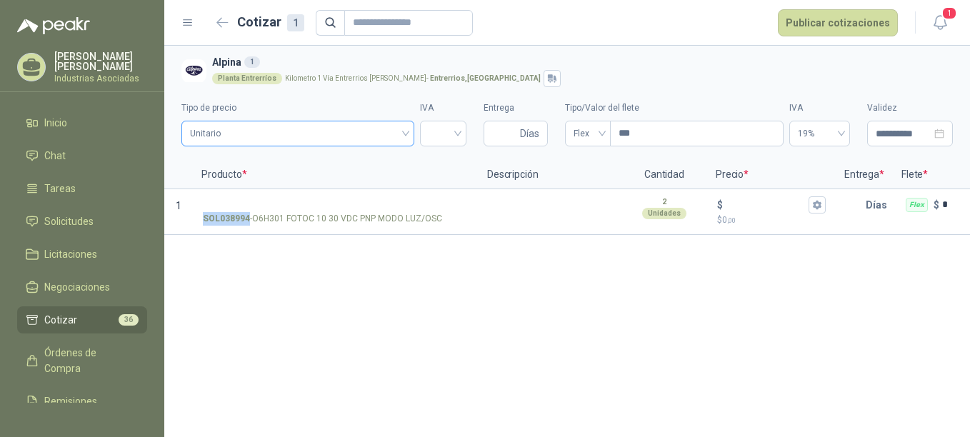
click at [209, 209] on label "SOL038994 - O6H301 FOTOC 10 30 VDC PNP MODO [PERSON_NAME]/OSC" at bounding box center [335, 211] width 283 height 41
click at [228, 23] on icon "button" at bounding box center [222, 22] width 11 height 9
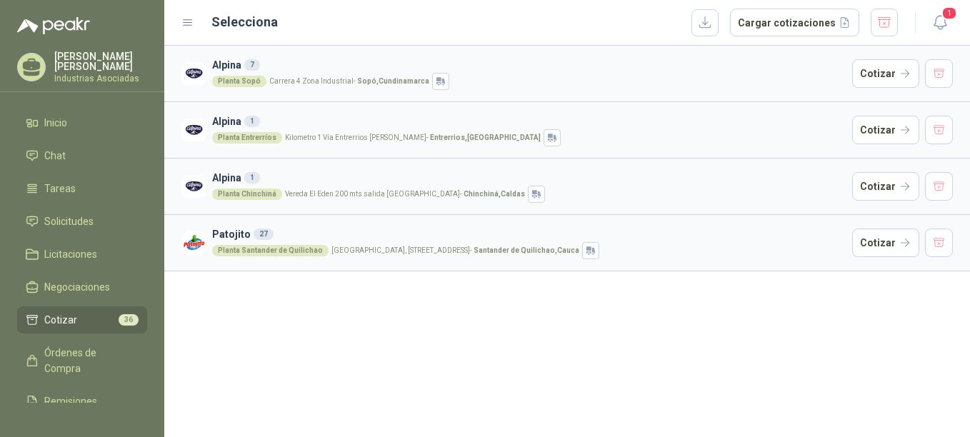
click at [269, 173] on h3 "Alpina 1" at bounding box center [529, 178] width 635 height 16
click at [733, 185] on button "Cotizar" at bounding box center [885, 186] width 67 height 29
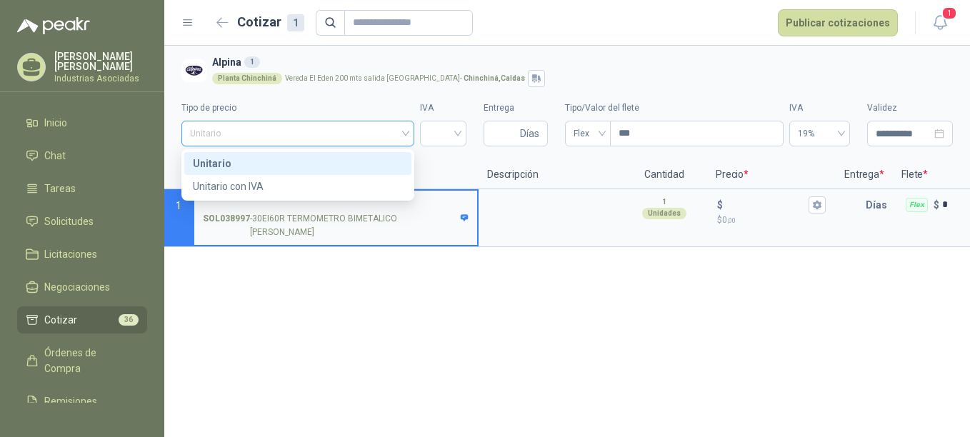
click at [269, 141] on span "Unitario" at bounding box center [298, 133] width 216 height 21
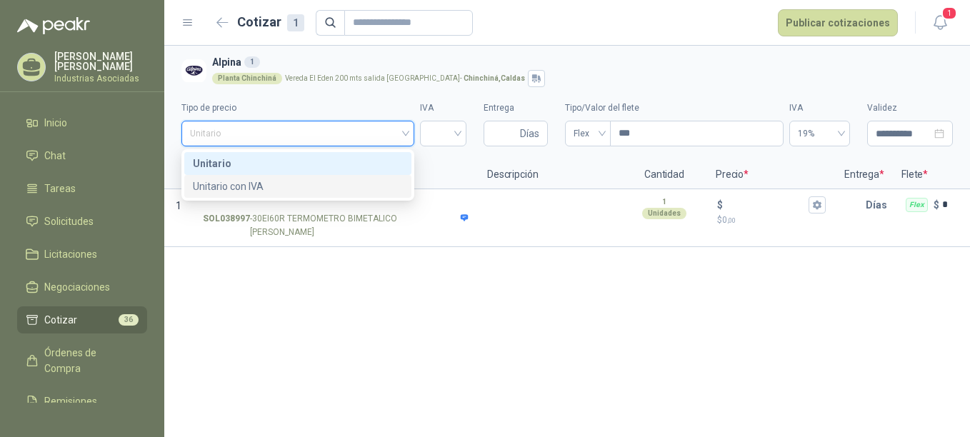
click at [247, 184] on div "Unitario con IVA" at bounding box center [298, 187] width 210 height 16
